Goal: Information Seeking & Learning: Learn about a topic

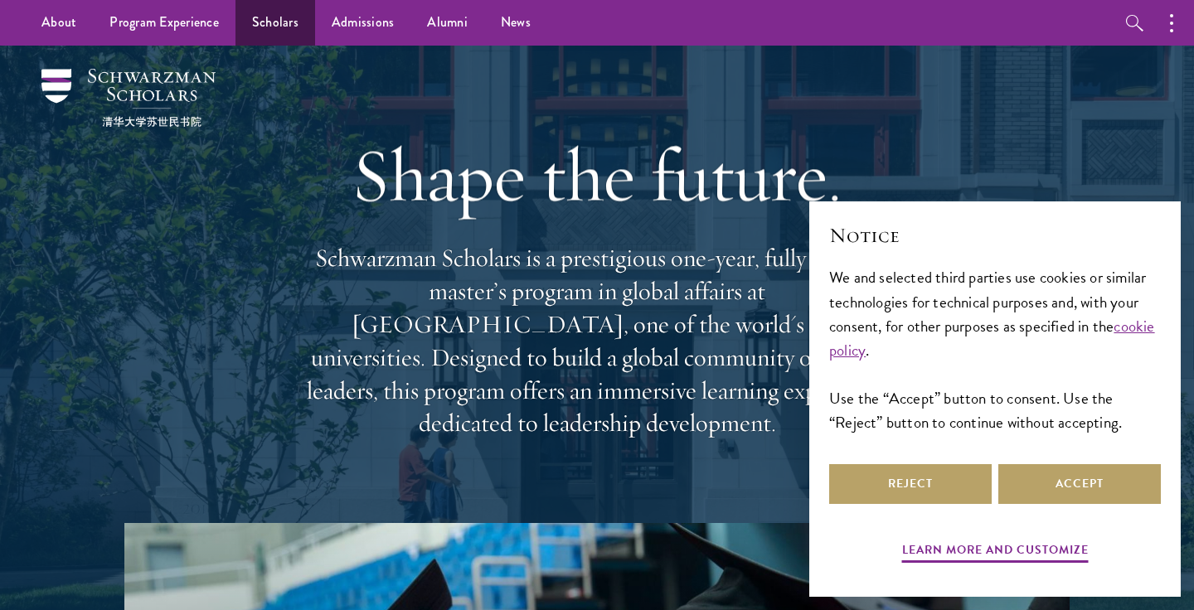
click at [269, 19] on link "Scholars" at bounding box center [276, 23] width 80 height 46
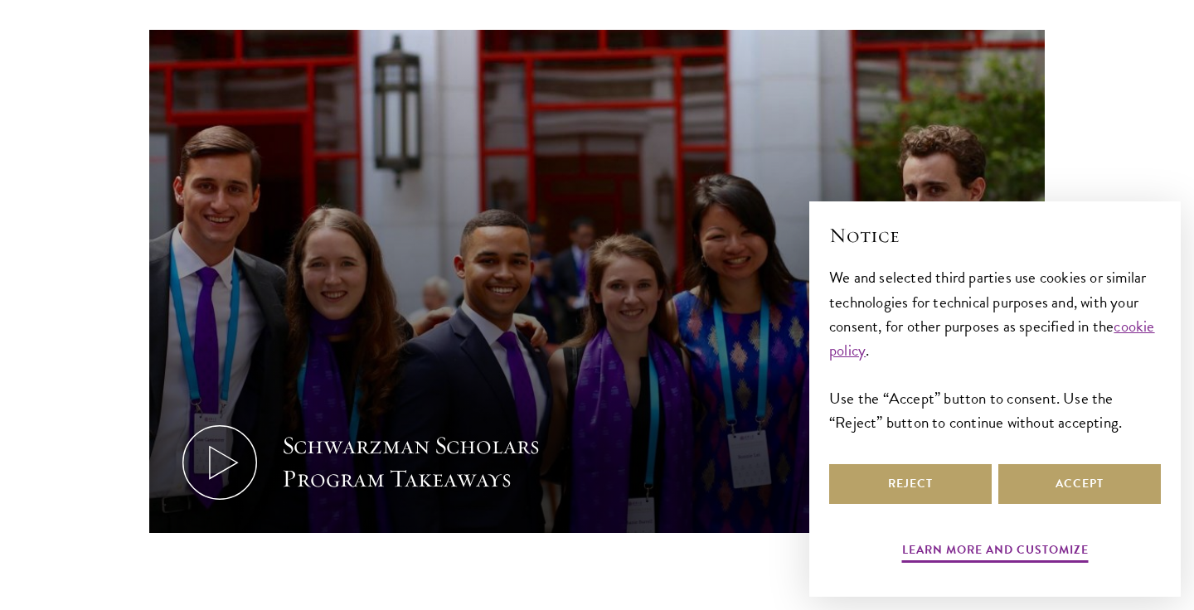
scroll to position [766, 0]
click at [872, 512] on div "Learn more and customize Reject Accept" at bounding box center [995, 515] width 332 height 108
click at [881, 498] on button "Reject" at bounding box center [910, 484] width 163 height 40
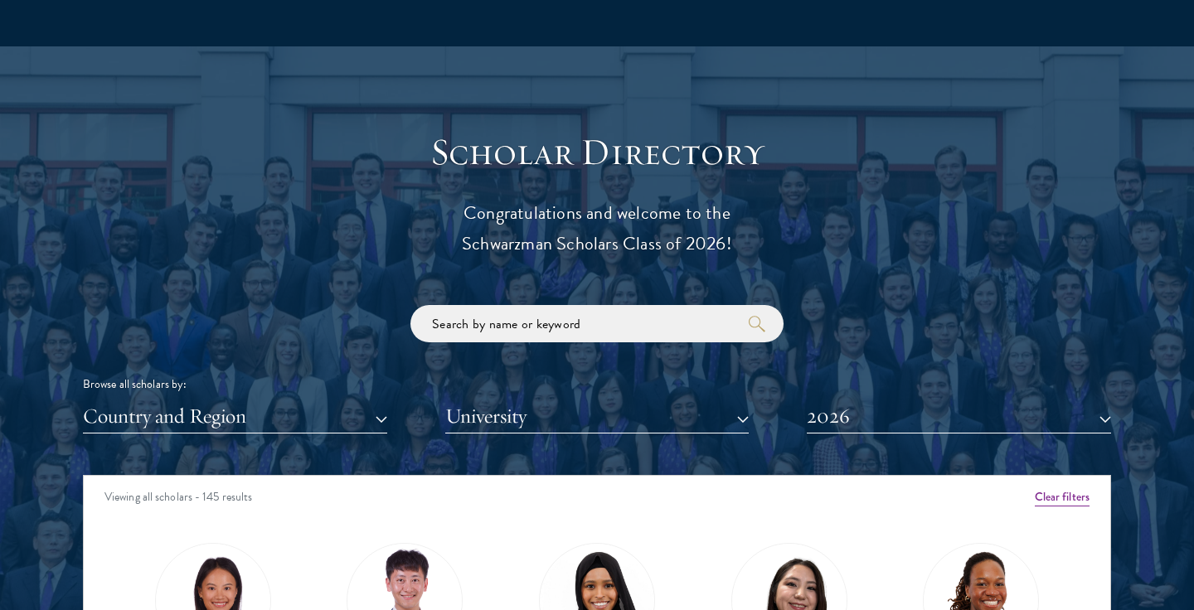
scroll to position [1735, 0]
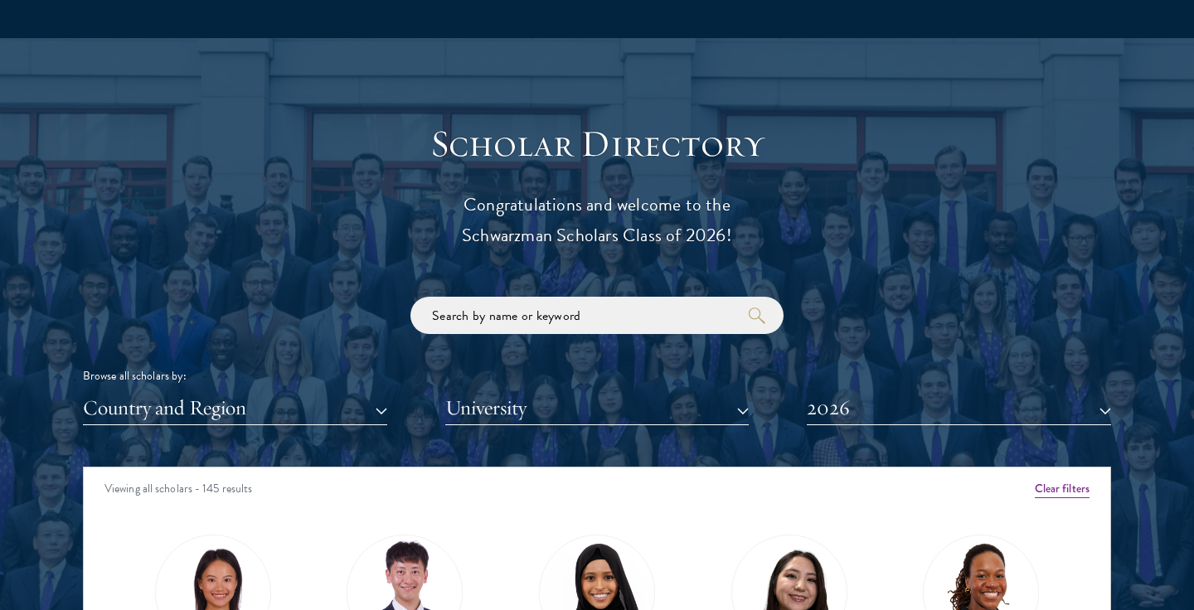
click at [331, 405] on button "Country and Region" at bounding box center [235, 408] width 304 height 34
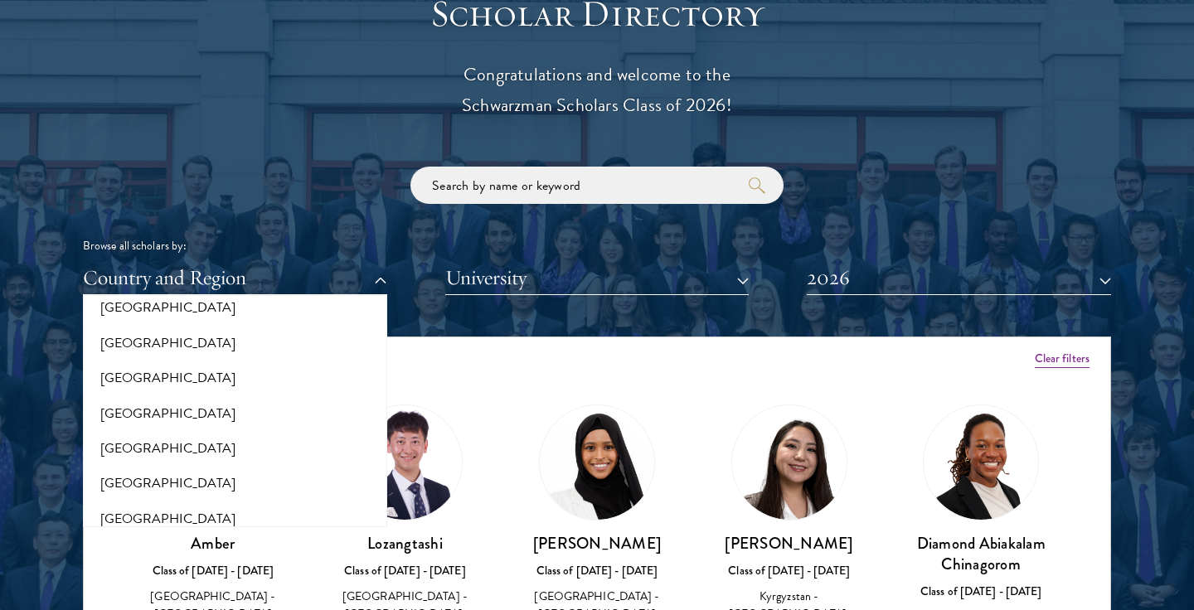
scroll to position [1868, 0]
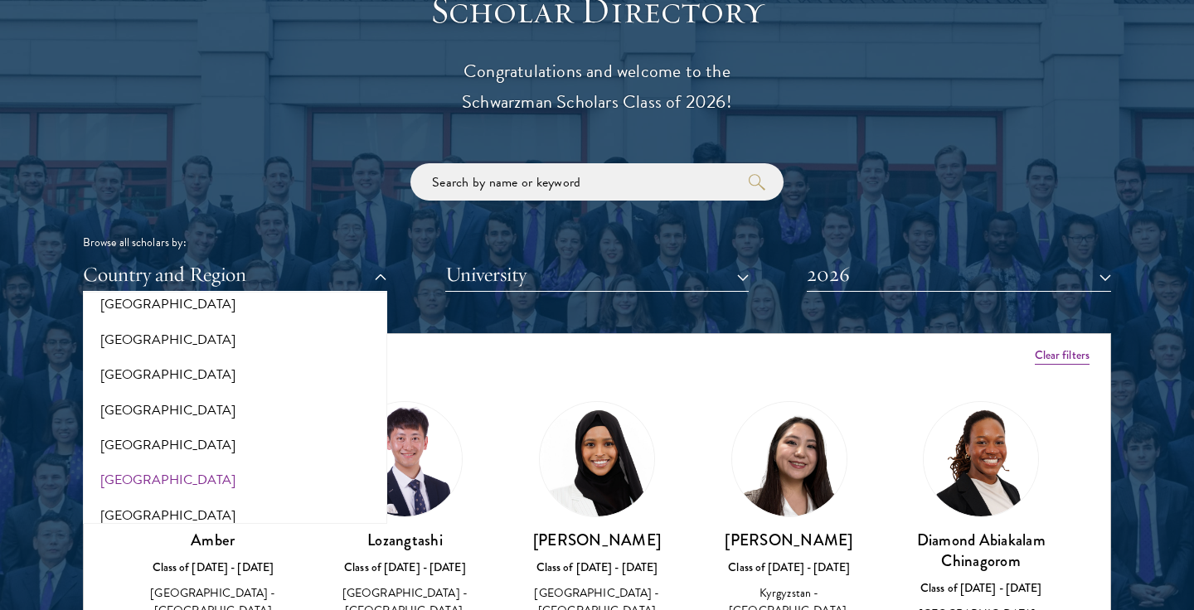
click at [118, 463] on button "[GEOGRAPHIC_DATA]" at bounding box center [235, 480] width 294 height 35
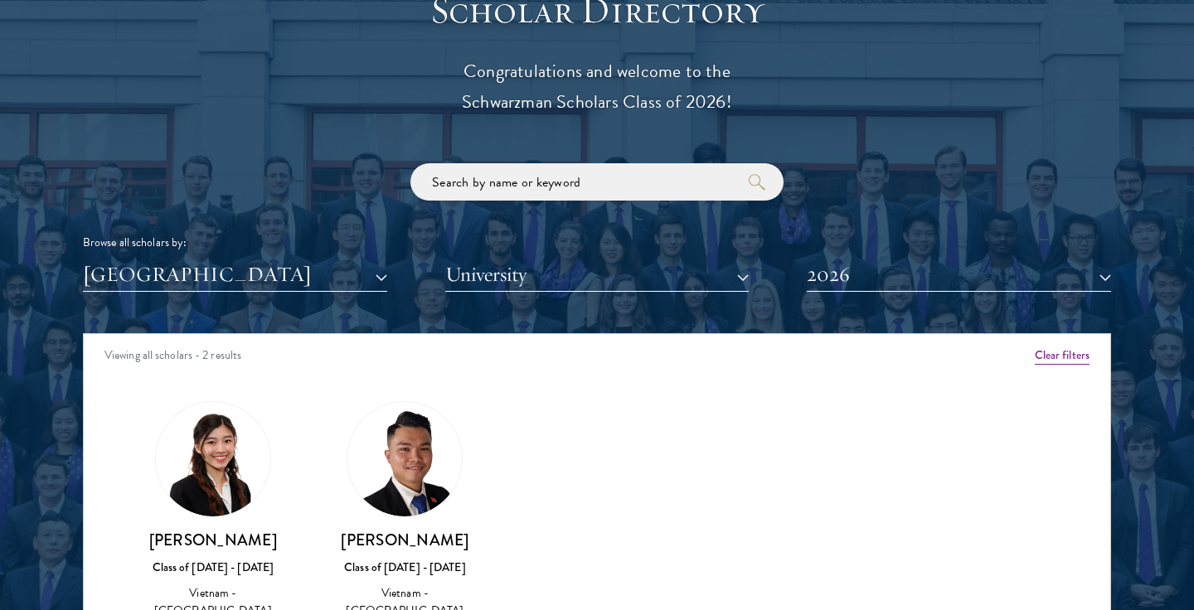
click at [889, 268] on button "2026" at bounding box center [959, 275] width 304 height 34
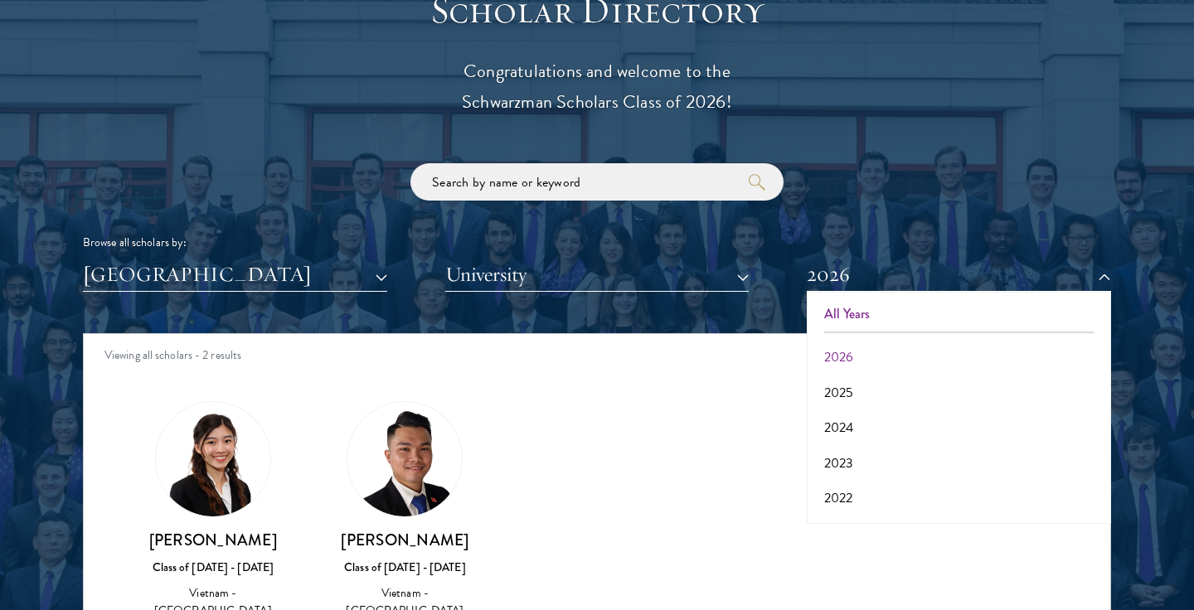
click at [850, 304] on button "All Years" at bounding box center [959, 314] width 294 height 35
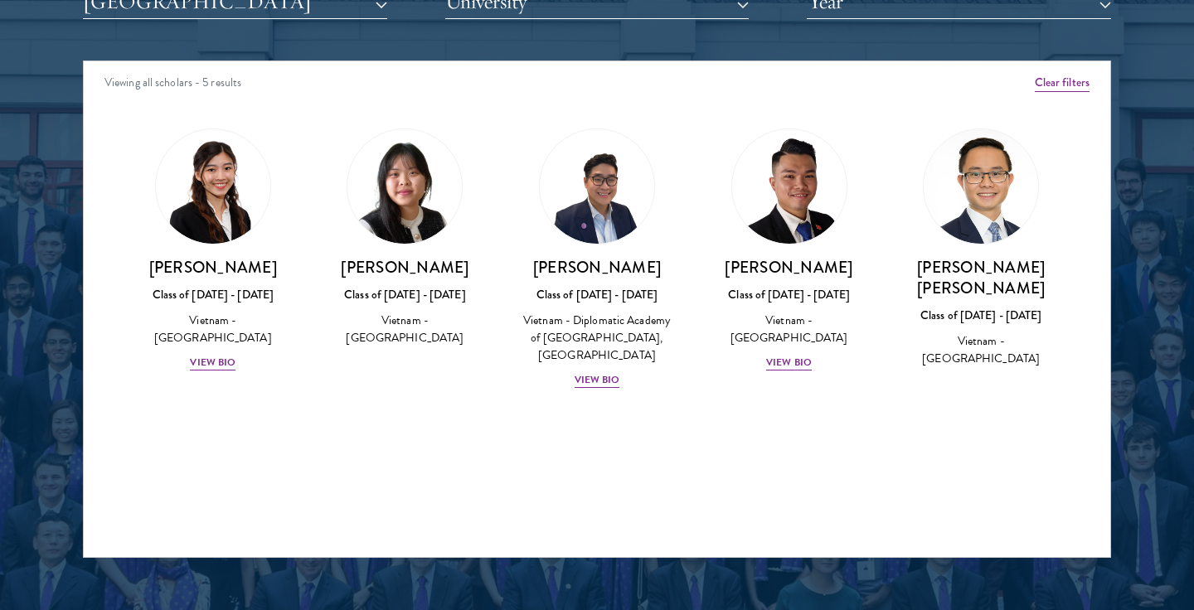
scroll to position [2142, 0]
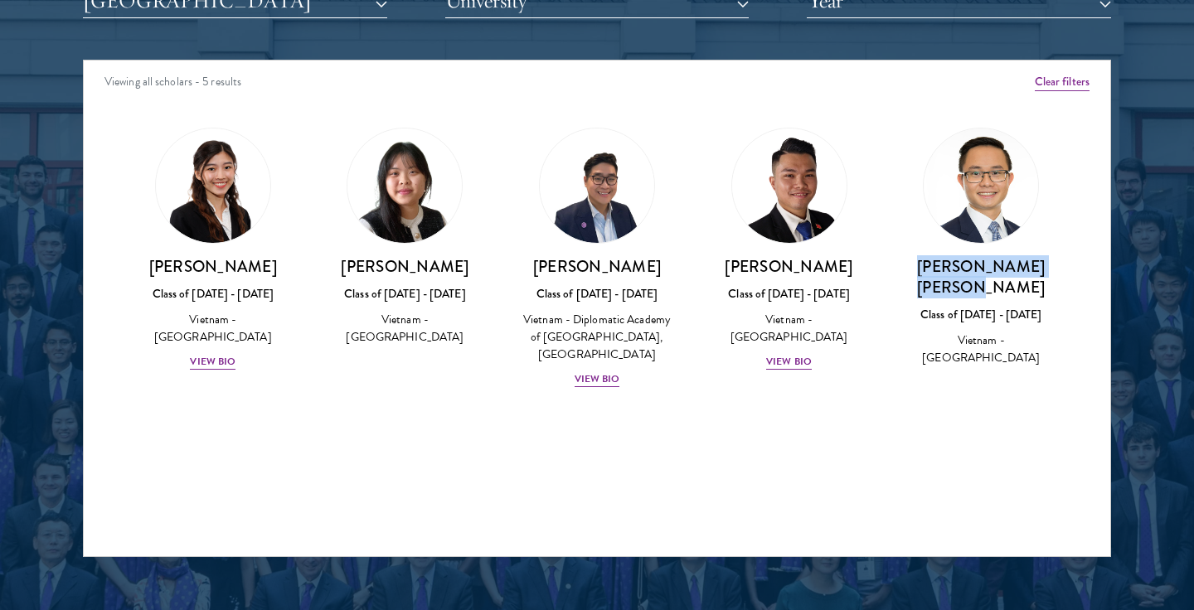
drag, startPoint x: 903, startPoint y: 264, endPoint x: 1086, endPoint y: 267, distance: 183.3
click at [1086, 267] on div "Amber Class of [DATE] - [DATE] [GEOGRAPHIC_DATA] - [GEOGRAPHIC_DATA] View Bio C…" at bounding box center [597, 273] width 1027 height 332
copy h3 "[PERSON_NAME] [PERSON_NAME]"
